Goal: Task Accomplishment & Management: Use online tool/utility

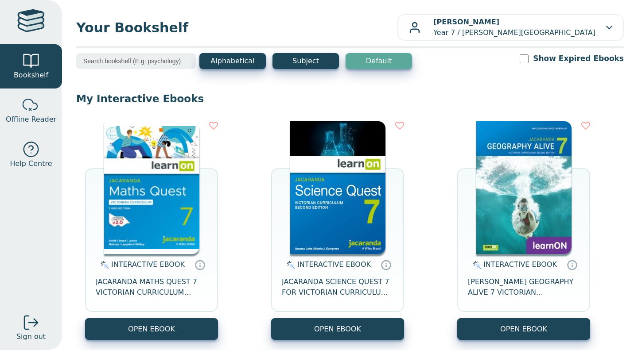
click at [157, 190] on img at bounding box center [151, 187] width 95 height 133
click at [162, 176] on img at bounding box center [151, 187] width 95 height 133
